Goal: Check status

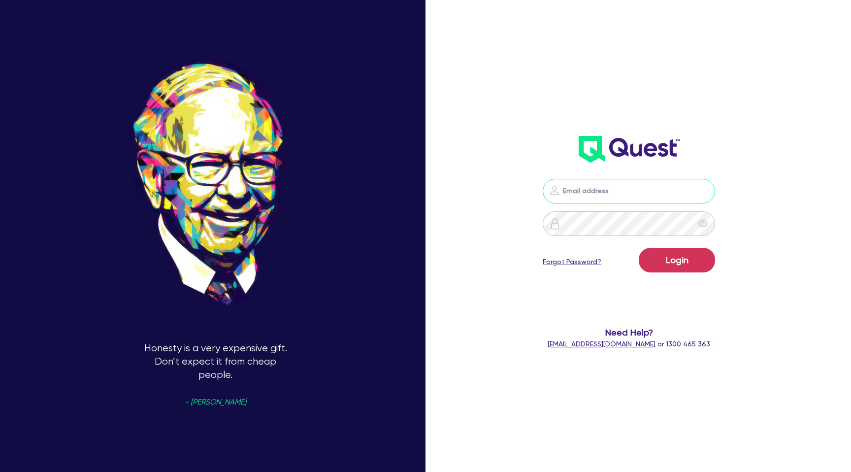
click at [590, 190] on input "email" at bounding box center [629, 191] width 172 height 25
type input "[PERSON_NAME][EMAIL_ADDRESS][DOMAIN_NAME]"
click at [671, 257] on button "Login" at bounding box center [677, 260] width 76 height 25
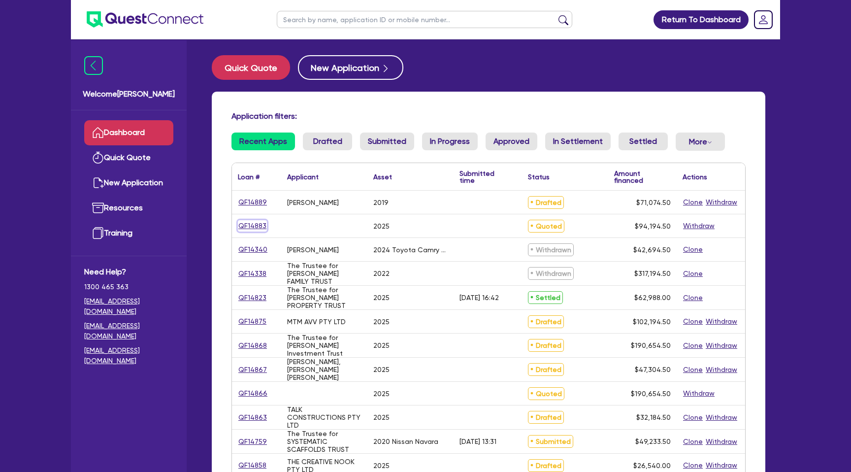
click at [251, 224] on link "QF14883" at bounding box center [252, 225] width 29 height 11
select select "CARS_AND_LIGHT_TRUCKS"
select select "PASSENGER_VEHICLES"
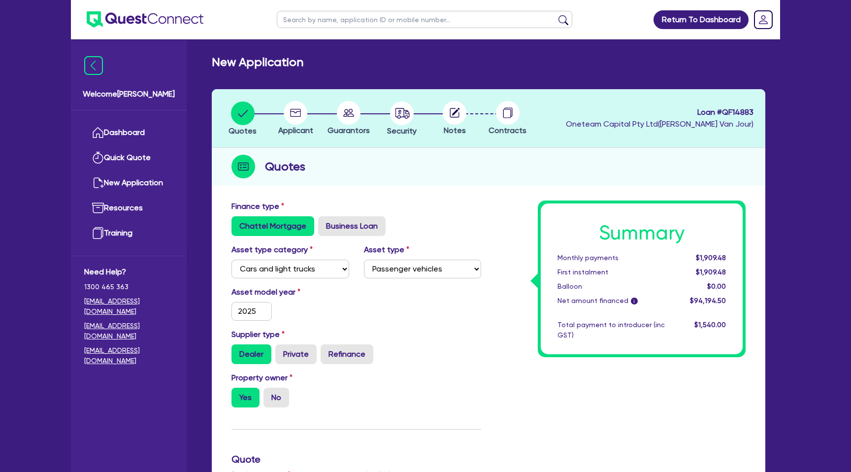
click at [477, 167] on div "Quotes" at bounding box center [489, 167] width 554 height 38
